Goal: Download file/media

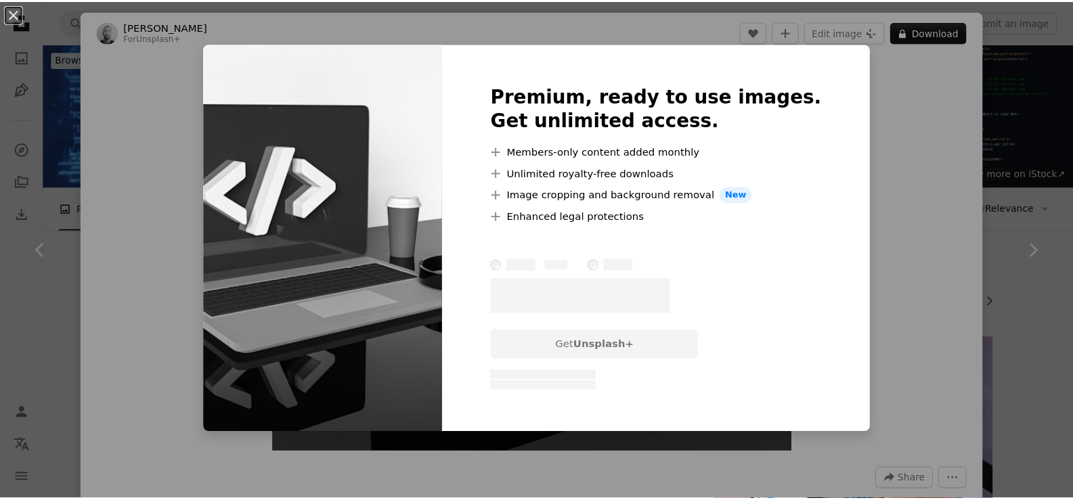
scroll to position [1005, 0]
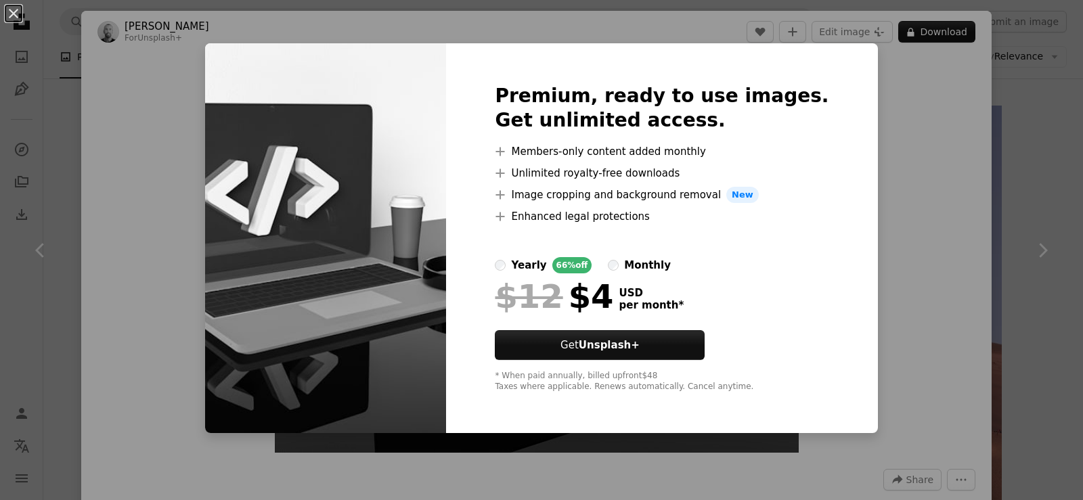
click at [944, 105] on div "An X shape Premium, ready to use images. Get unlimited access. A plus sign Memb…" at bounding box center [541, 250] width 1083 height 500
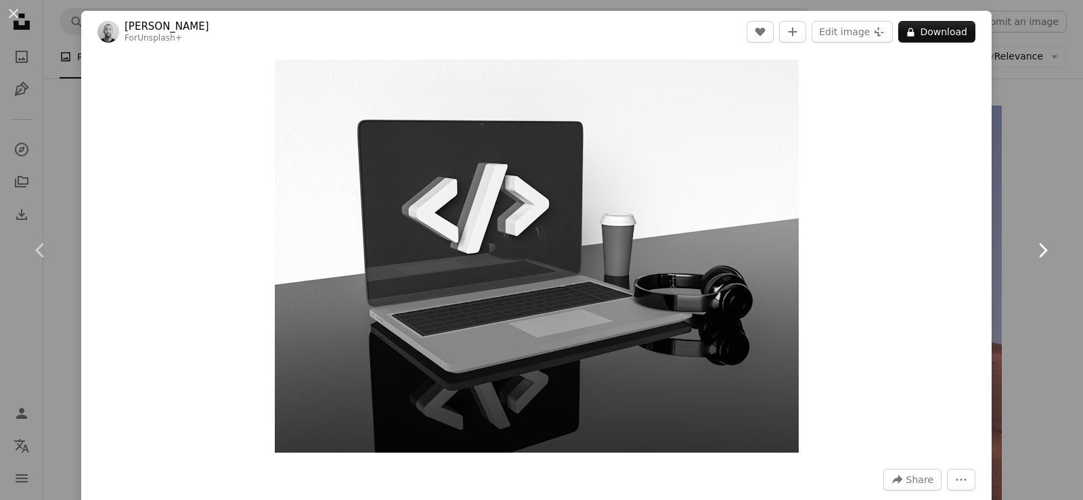
click at [1032, 240] on icon "Chevron right" at bounding box center [1043, 251] width 22 height 22
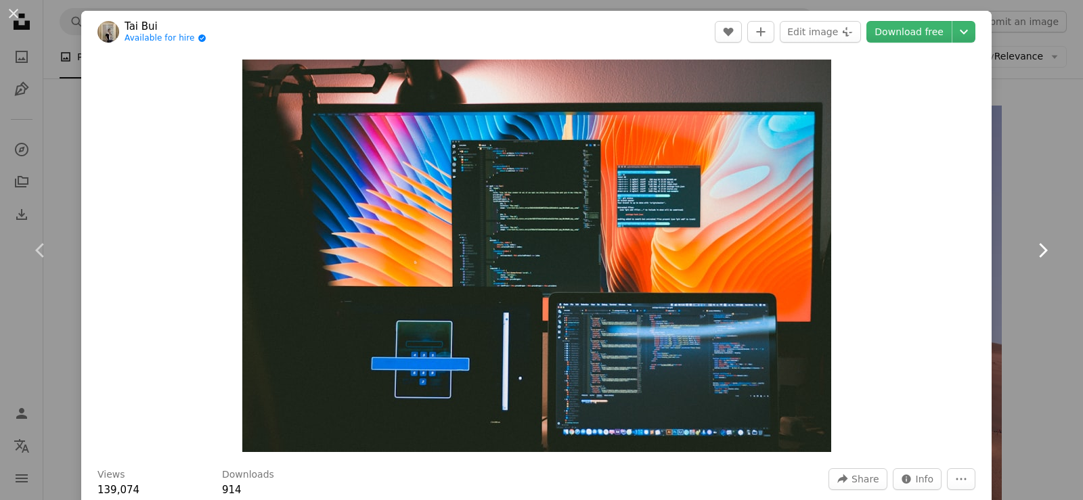
click at [1032, 241] on icon "Chevron right" at bounding box center [1043, 251] width 22 height 22
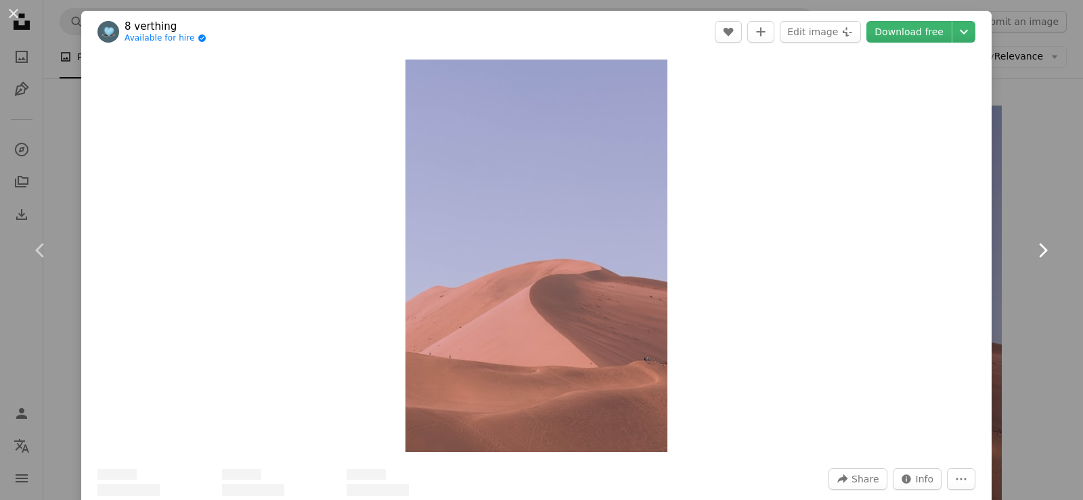
click at [1032, 241] on icon "Chevron right" at bounding box center [1043, 251] width 22 height 22
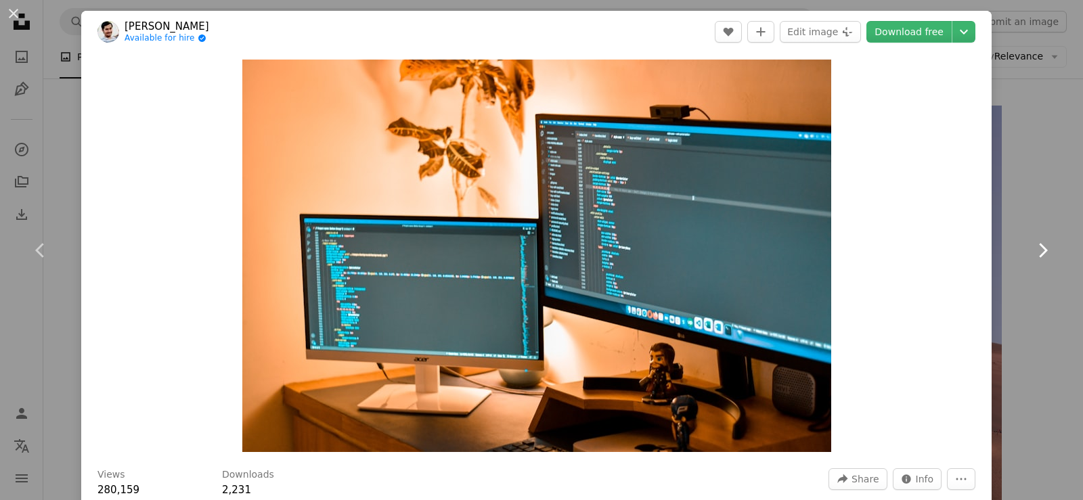
click at [1032, 241] on icon "Chevron right" at bounding box center [1043, 251] width 22 height 22
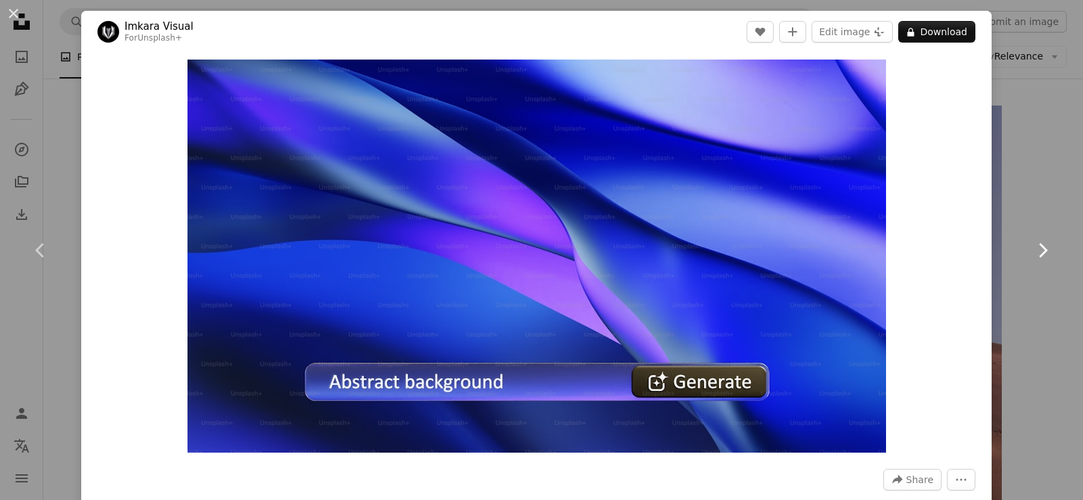
click at [1032, 241] on icon "Chevron right" at bounding box center [1043, 251] width 22 height 22
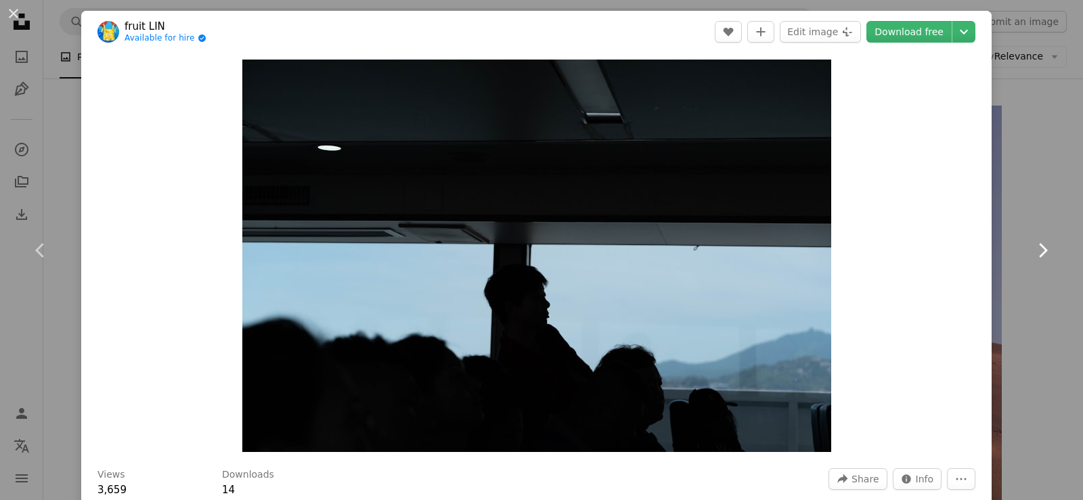
click at [1032, 241] on icon "Chevron right" at bounding box center [1043, 251] width 22 height 22
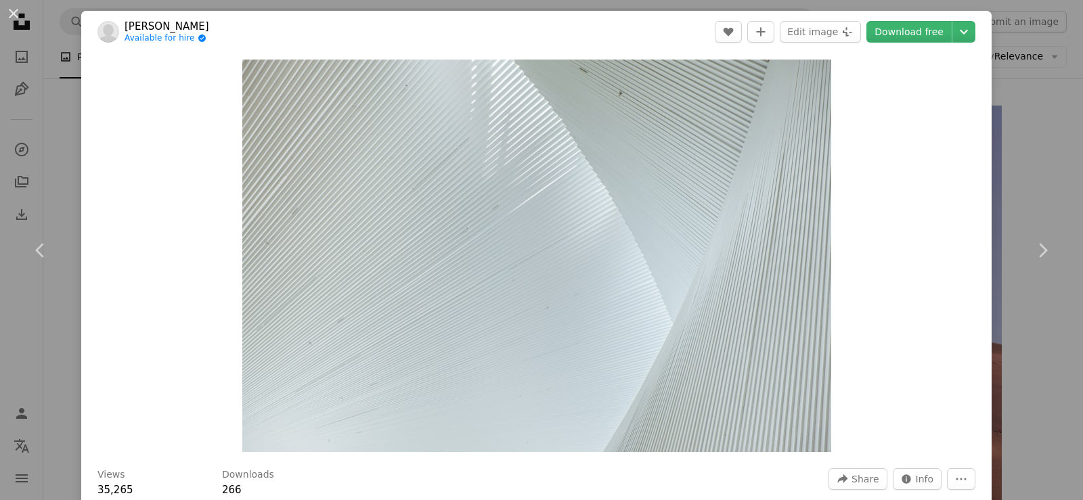
click at [1048, 77] on div "An X shape Chevron left Chevron right [PERSON_NAME] Available for hire A checkm…" at bounding box center [541, 250] width 1083 height 500
